Goal: Navigation & Orientation: Find specific page/section

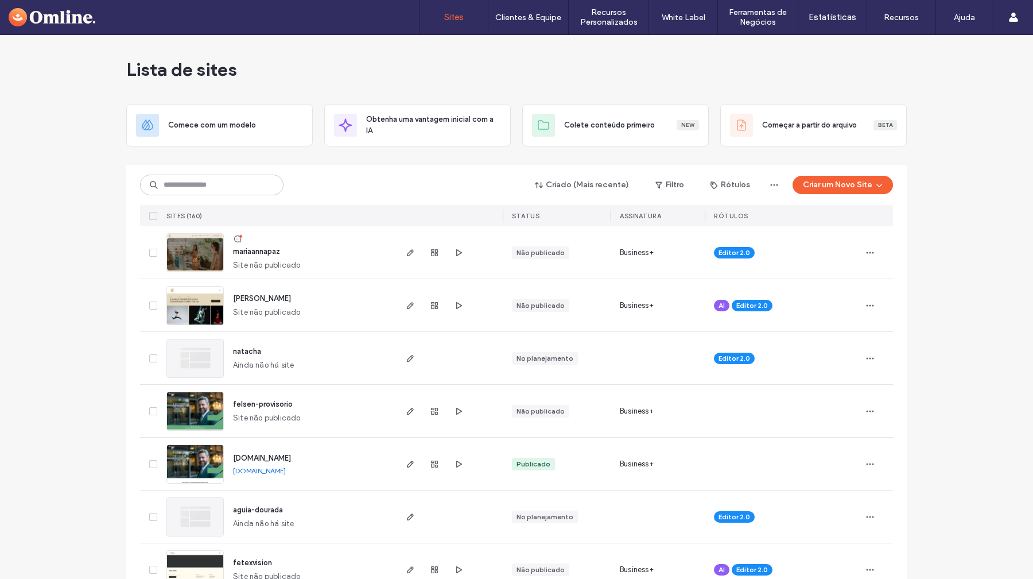
click at [344, 23] on div "Sites Clientes & Equipe Gestão de Clientes Permissões da Equipe Recursos Person…" at bounding box center [516, 17] width 1033 height 35
